Goal: Task Accomplishment & Management: Manage account settings

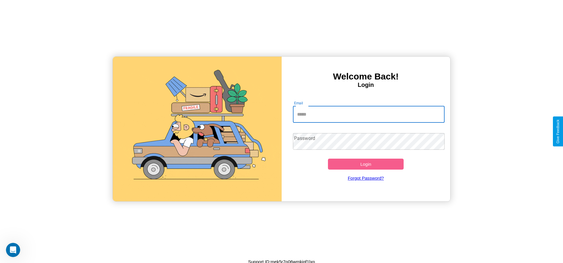
click at [368, 114] on input "Email" at bounding box center [369, 114] width 152 height 17
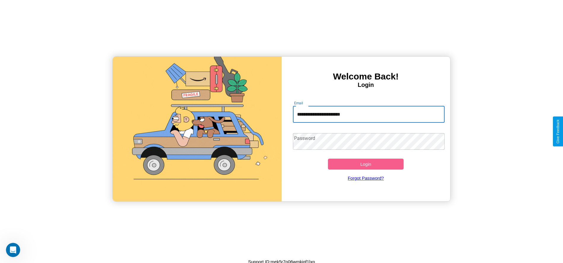
type input "**********"
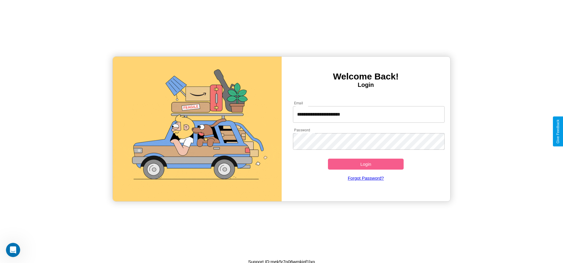
click at [366, 164] on button "Login" at bounding box center [366, 164] width 76 height 11
